Goal: Information Seeking & Learning: Find specific fact

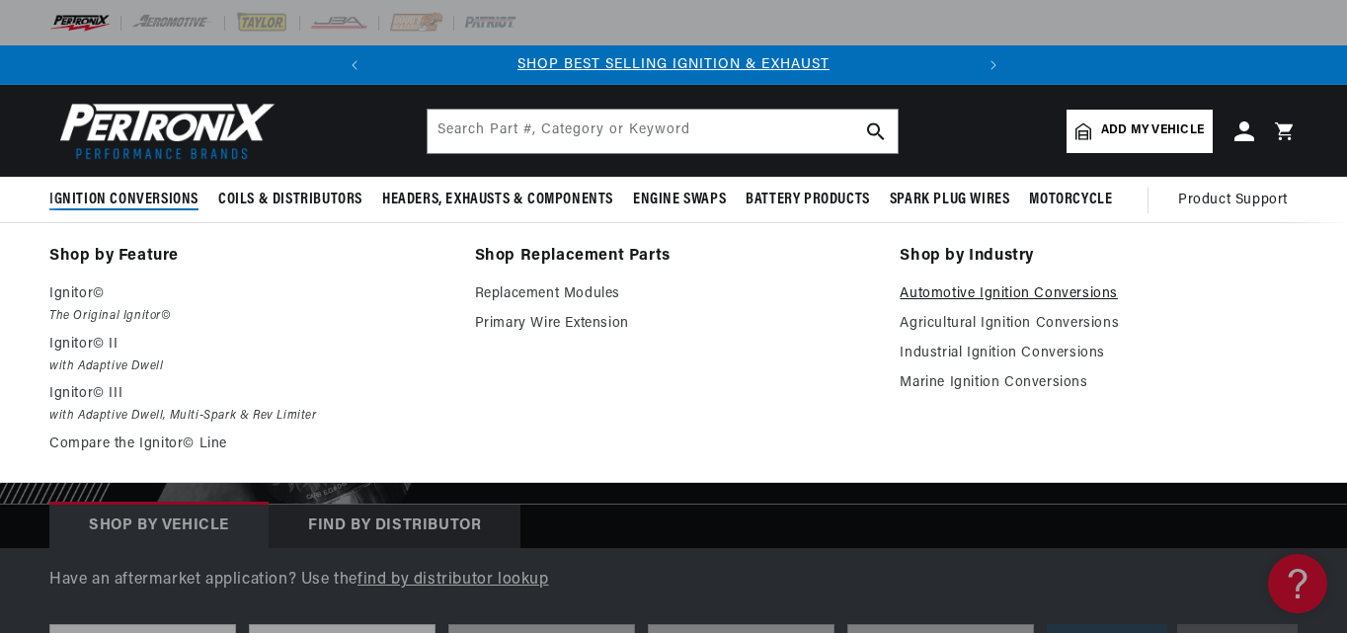
click at [951, 287] on link "Automotive Ignition Conversions" at bounding box center [1099, 294] width 398 height 24
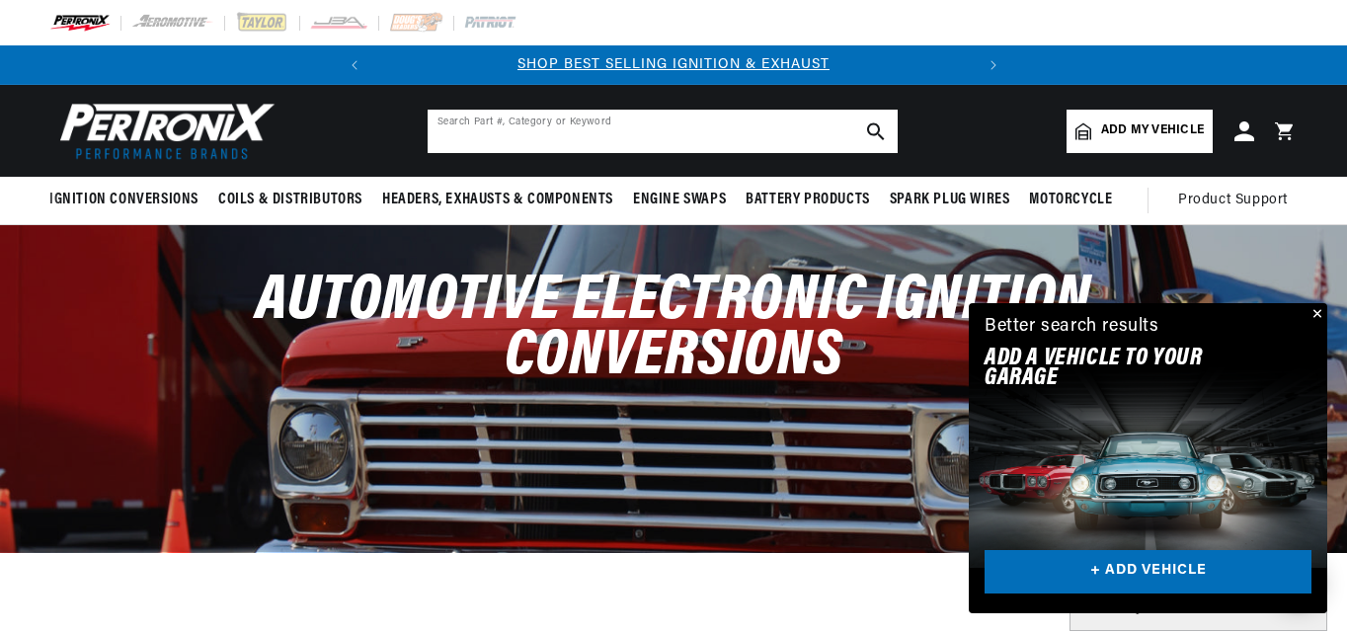
click at [461, 121] on input "text" at bounding box center [663, 131] width 470 height 43
type input "lot#48 AK-nv5m"
click at [876, 130] on icon "search button" at bounding box center [876, 131] width 18 height 18
